Goal: Task Accomplishment & Management: Manage account settings

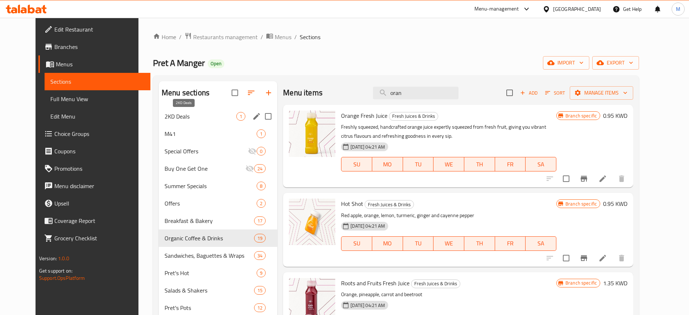
click at [216, 115] on span "2KD Deals" at bounding box center [201, 116] width 72 height 9
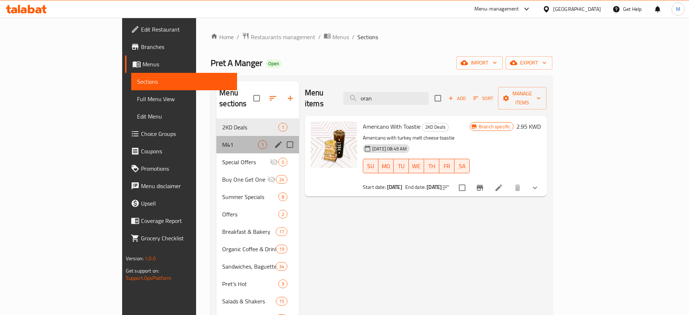
click at [219, 136] on div "M41 1" at bounding box center [257, 144] width 83 height 17
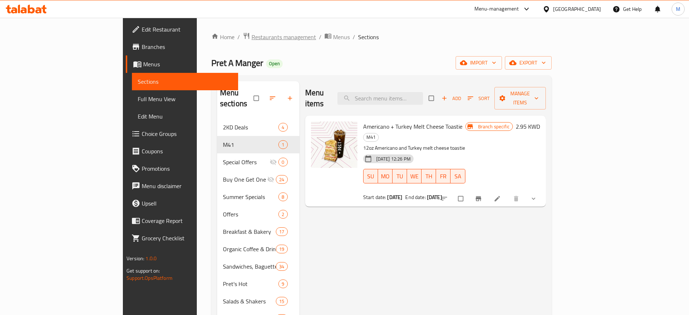
click at [252, 37] on span "Restaurants management" at bounding box center [284, 37] width 65 height 9
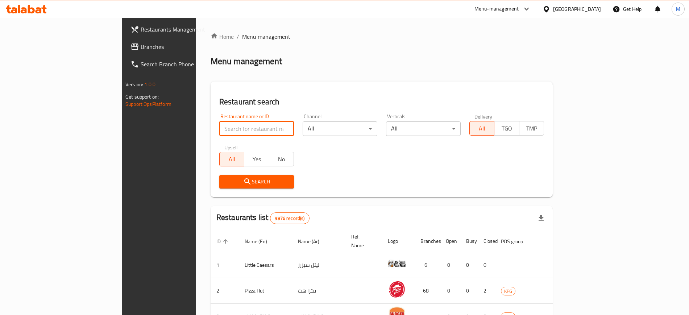
click at [219, 126] on input "search" at bounding box center [256, 128] width 75 height 15
type input "pret a"
click button "Search" at bounding box center [256, 181] width 75 height 13
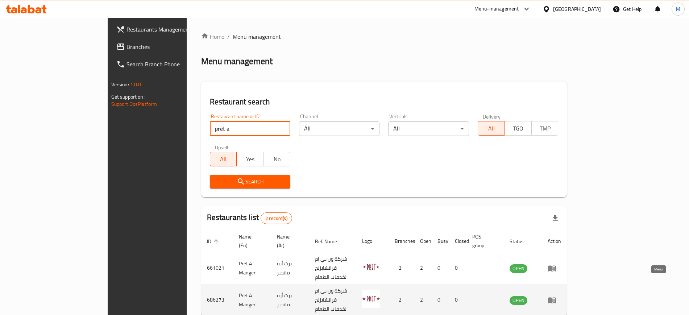
click at [556, 297] on icon "enhanced table" at bounding box center [552, 300] width 8 height 6
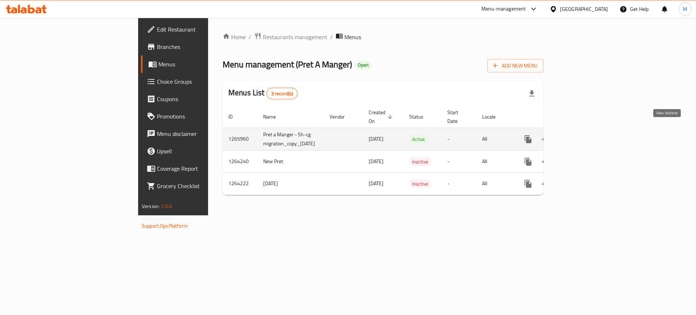
click at [585, 135] on icon "enhanced table" at bounding box center [580, 139] width 9 height 9
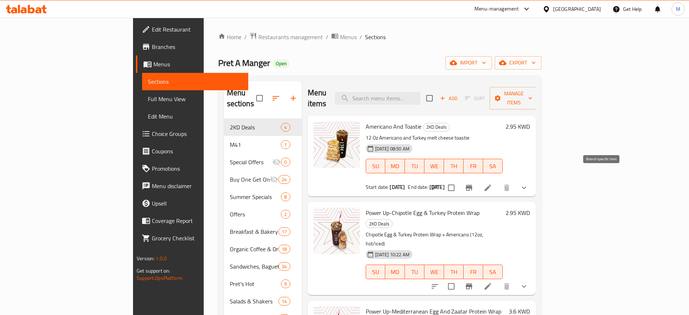
click at [478, 179] on button "Branch-specific-item" at bounding box center [468, 187] width 17 height 17
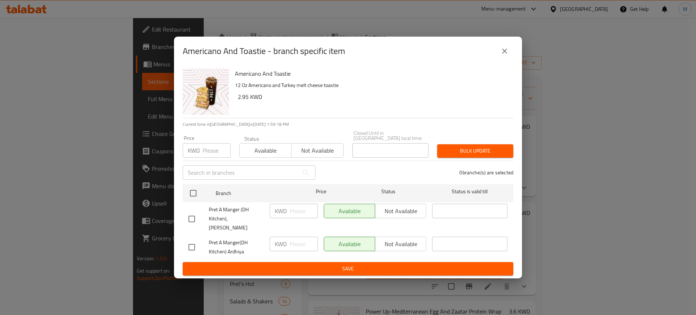
click at [503, 53] on button "close" at bounding box center [504, 50] width 17 height 17
